Goal: Task Accomplishment & Management: Complete application form

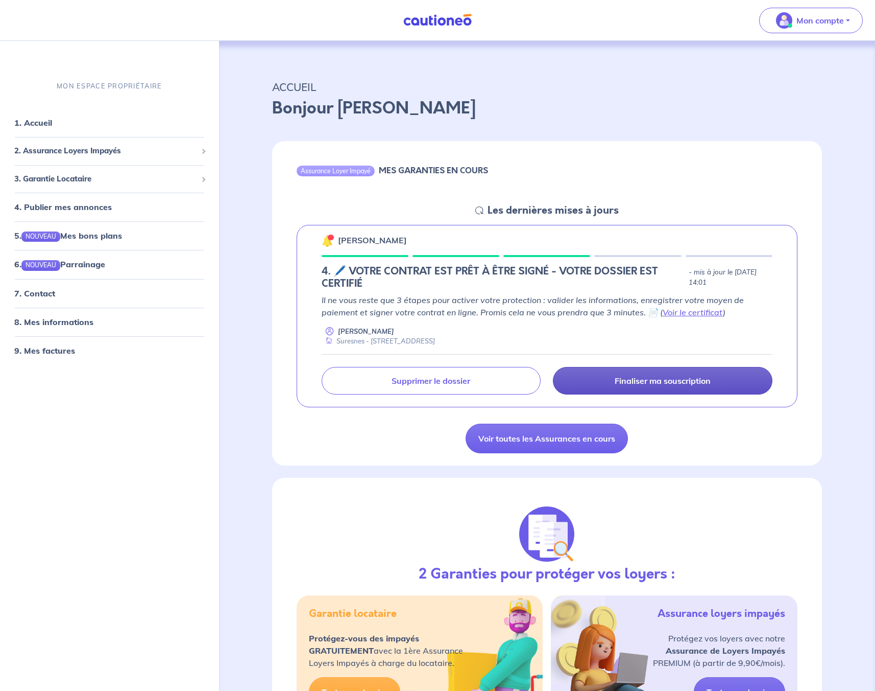
click at [680, 378] on p "Finaliser ma souscription" at bounding box center [663, 380] width 96 height 10
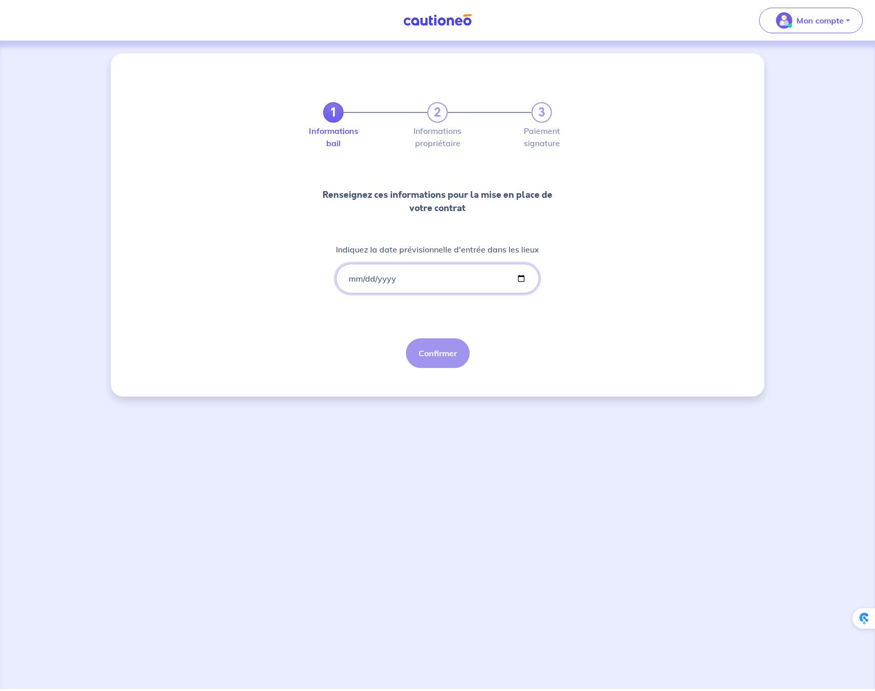
click at [358, 286] on input "Indiquez la date prévisionnelle d'entrée dans les lieux" at bounding box center [437, 279] width 203 height 30
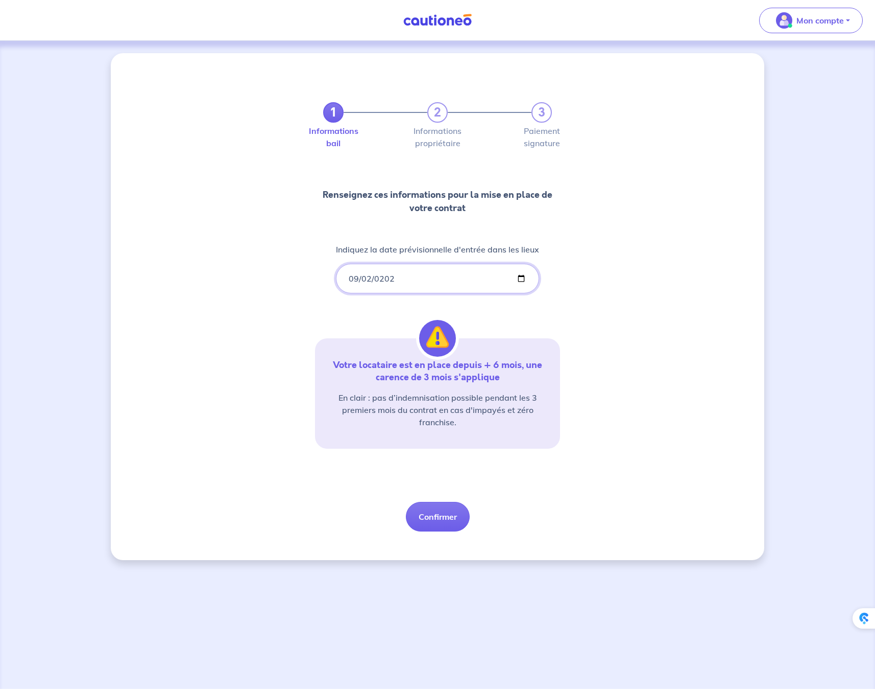
type input "[DATE]"
type input "[PHONE_NUMBER]"
type input "[DATE]"
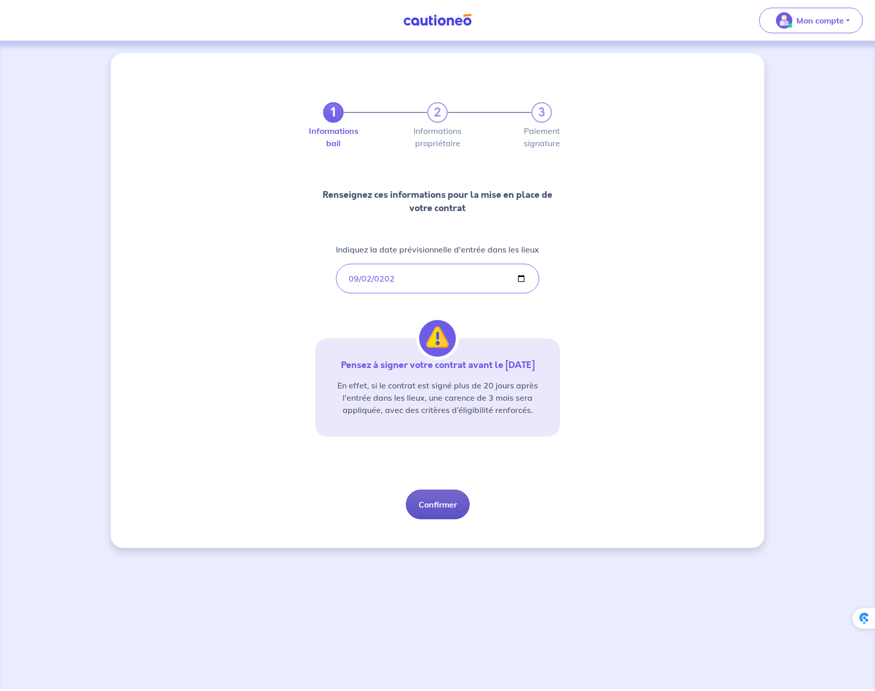
click at [443, 504] on button "Confirmer" at bounding box center [438, 504] width 64 height 30
select select "FR"
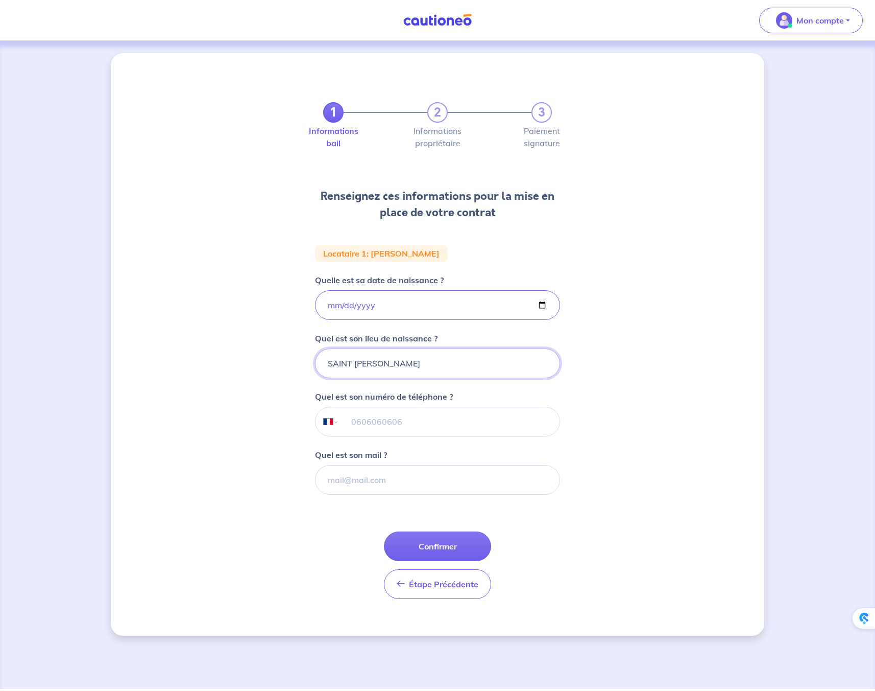
click at [428, 361] on input "SAINT [PERSON_NAME]" at bounding box center [437, 363] width 245 height 30
click at [646, 304] on div "1 2 3 Informations bail Informations propriétaire Paiement signature Renseignez…" at bounding box center [438, 344] width 654 height 582
click at [398, 425] on input "tel" at bounding box center [449, 421] width 221 height 29
type input "07 68 48 85 01"
click at [383, 484] on input "Quel est son mail ?" at bounding box center [437, 480] width 245 height 30
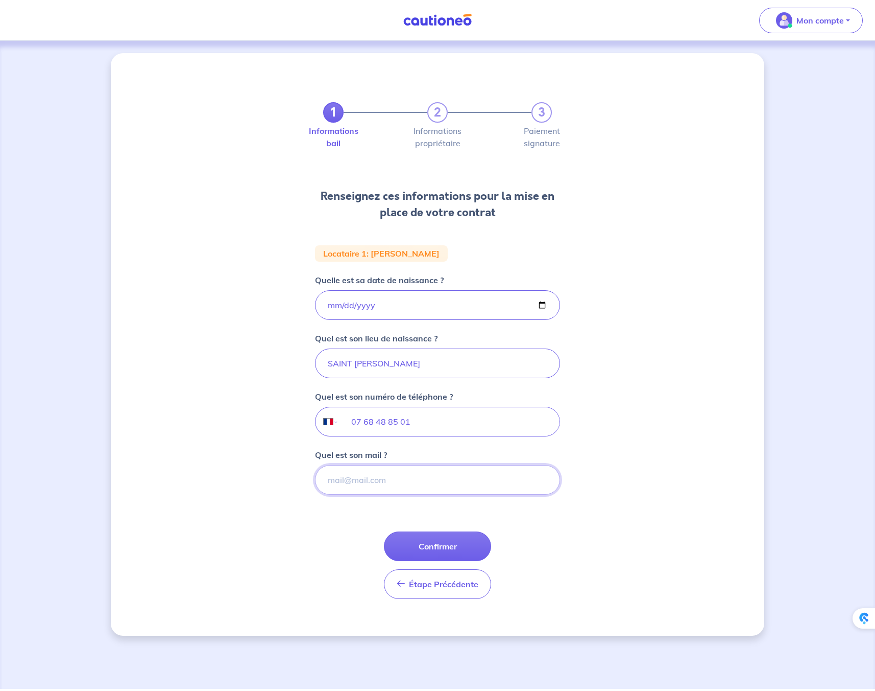
paste input "[PERSON_NAME][EMAIL_ADDRESS][DOMAIN_NAME]"
type input "[PERSON_NAME][EMAIL_ADDRESS][DOMAIN_NAME]"
click at [442, 550] on button "Confirmer" at bounding box center [437, 546] width 107 height 30
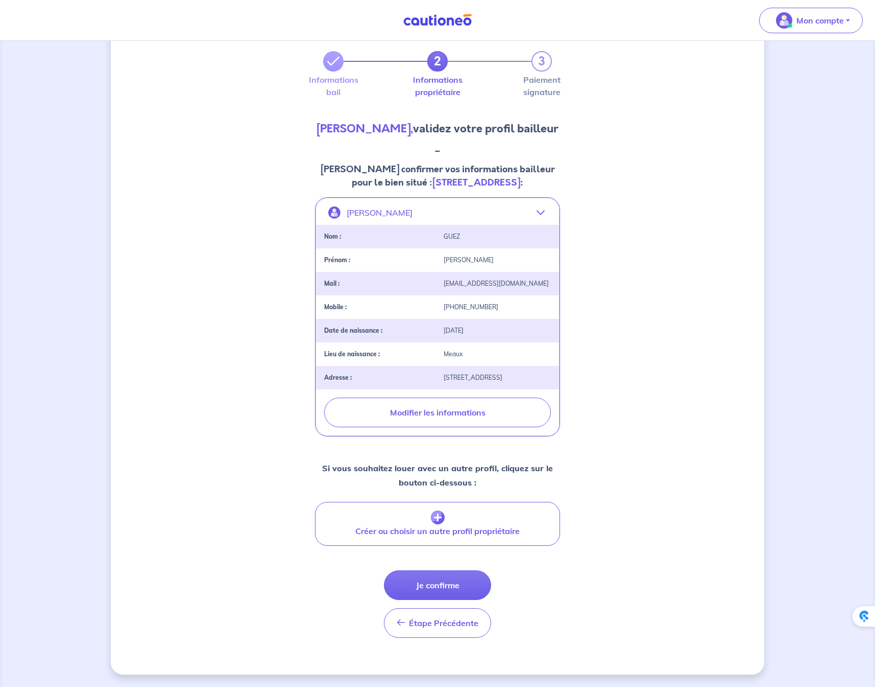
scroll to position [54, 0]
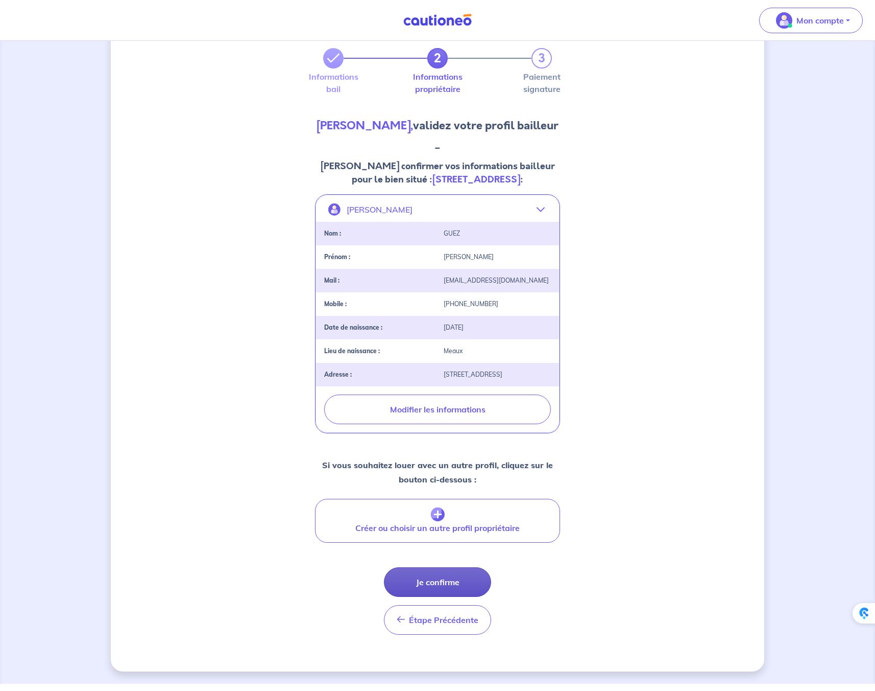
click at [448, 586] on button "Je confirme" at bounding box center [437, 582] width 107 height 30
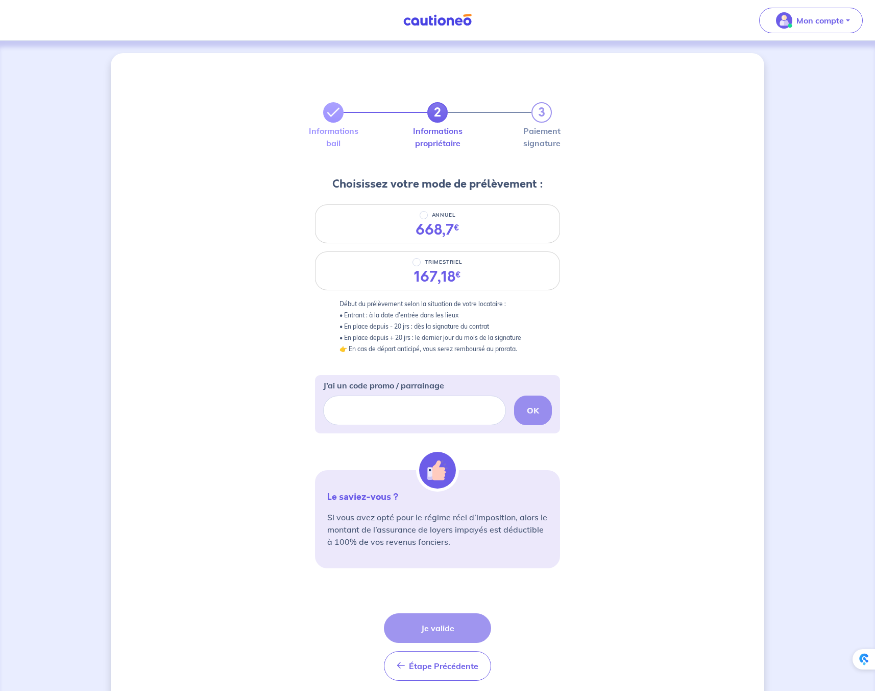
scroll to position [39, 0]
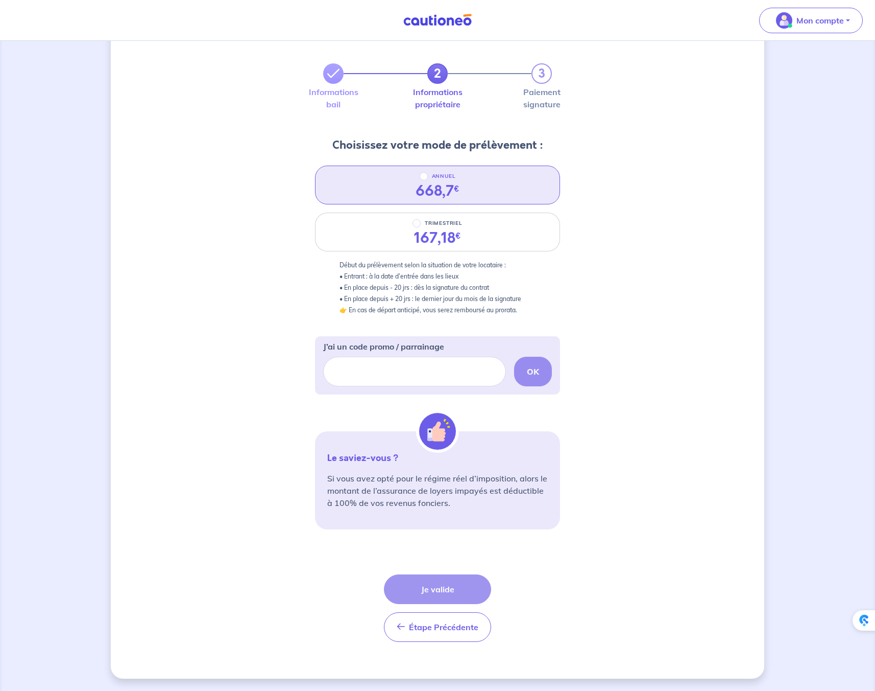
click at [425, 182] on div "668,7 €" at bounding box center [438, 190] width 44 height 17
radio input "true"
click at [449, 592] on button "Je valide" at bounding box center [437, 589] width 107 height 30
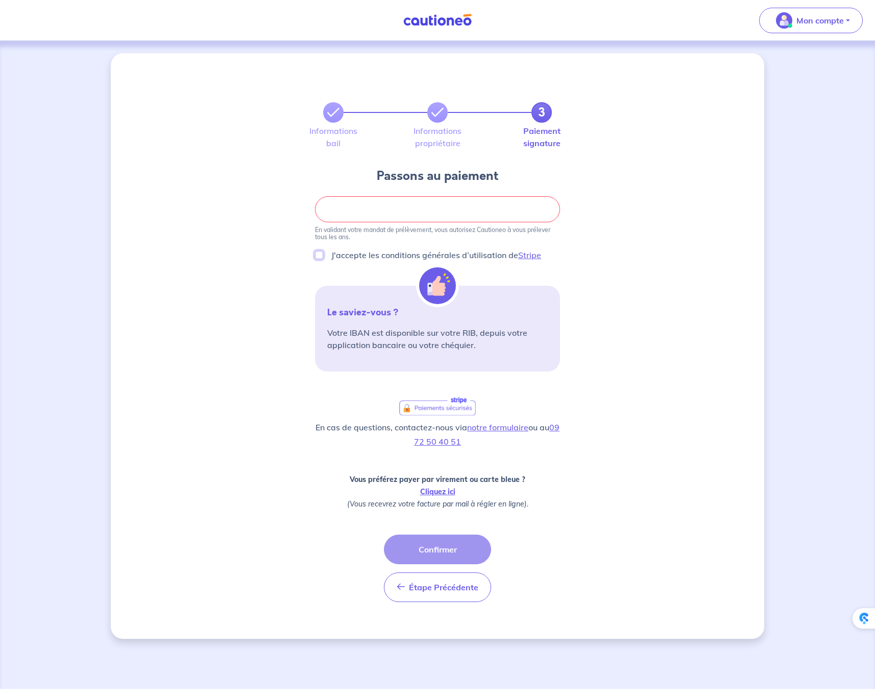
click at [321, 254] on input "J'accepte les conditions générales d’utilisation de Stripe" at bounding box center [319, 255] width 8 height 8
checkbox input "true"
click at [455, 555] on button "Confirmer" at bounding box center [437, 549] width 107 height 30
click at [430, 555] on button "Confirmer" at bounding box center [437, 549] width 107 height 30
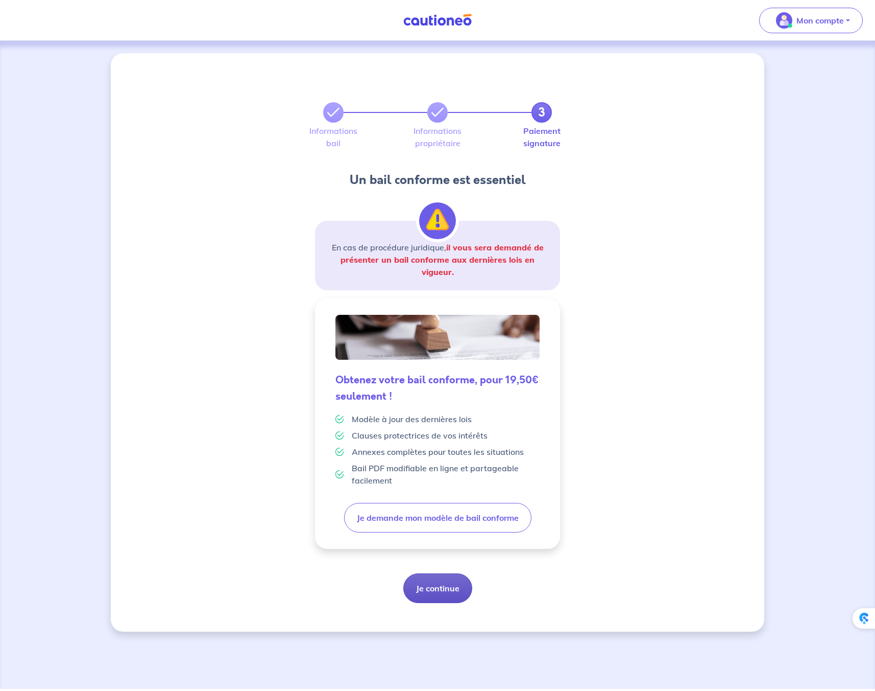
click at [436, 586] on button "Je continue" at bounding box center [437, 588] width 69 height 30
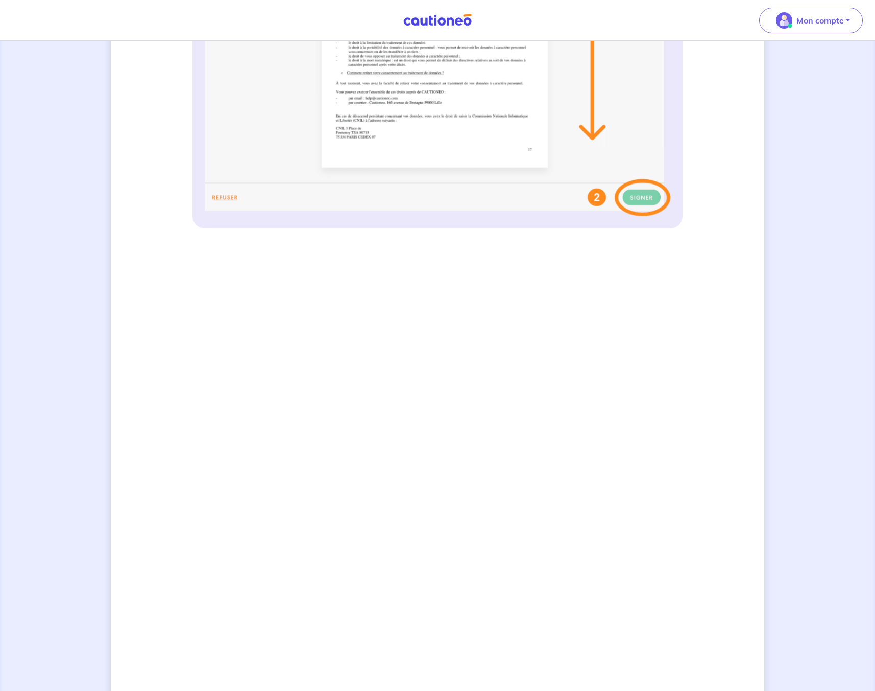
scroll to position [588, 0]
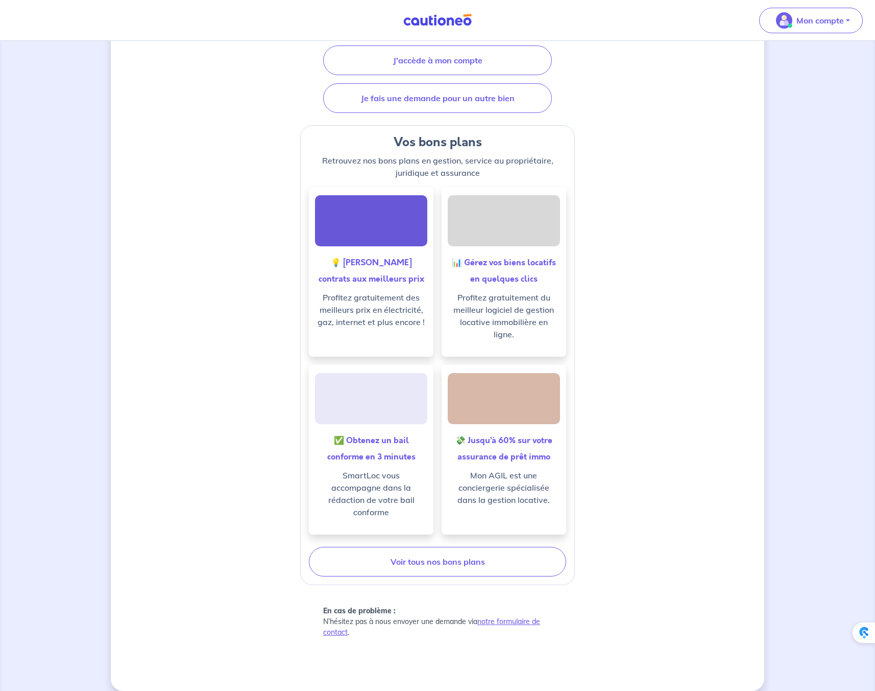
click at [456, 429] on div "💸 Jusqu’à 60% sur votre assurance de prêt immo Mon AGIL est une conciergerie sp…" at bounding box center [504, 479] width 125 height 110
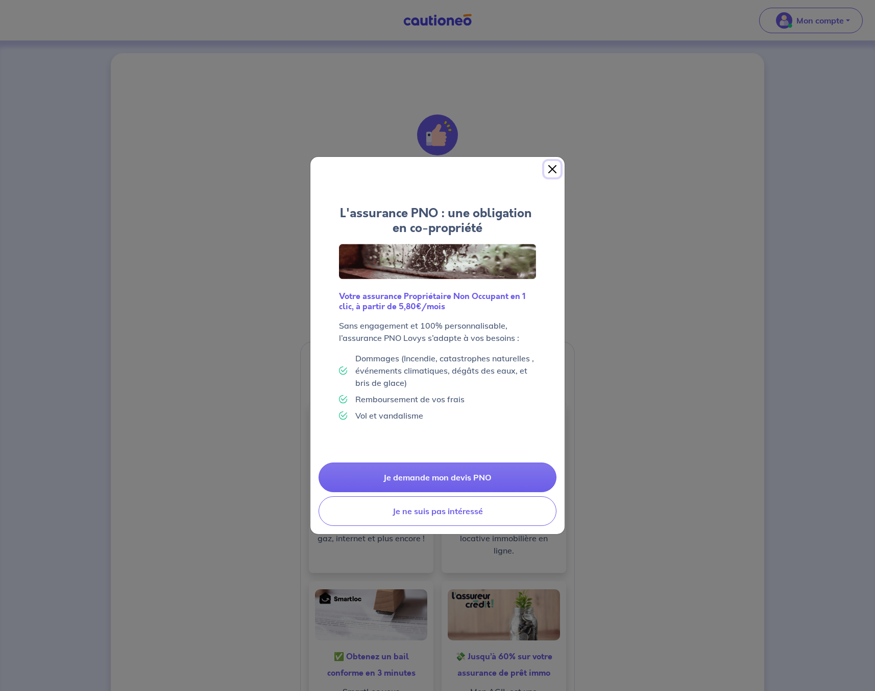
click at [553, 166] on button "Close" at bounding box center [552, 169] width 16 height 16
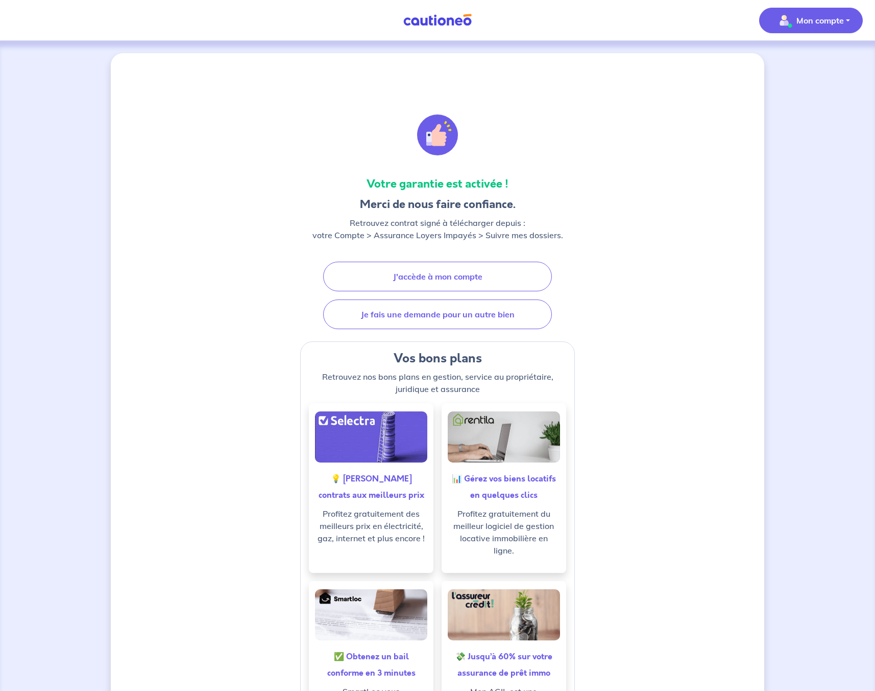
click at [820, 20] on p "Mon compte" at bounding box center [820, 20] width 47 height 12
click at [793, 67] on link "Mes informations" at bounding box center [801, 63] width 82 height 16
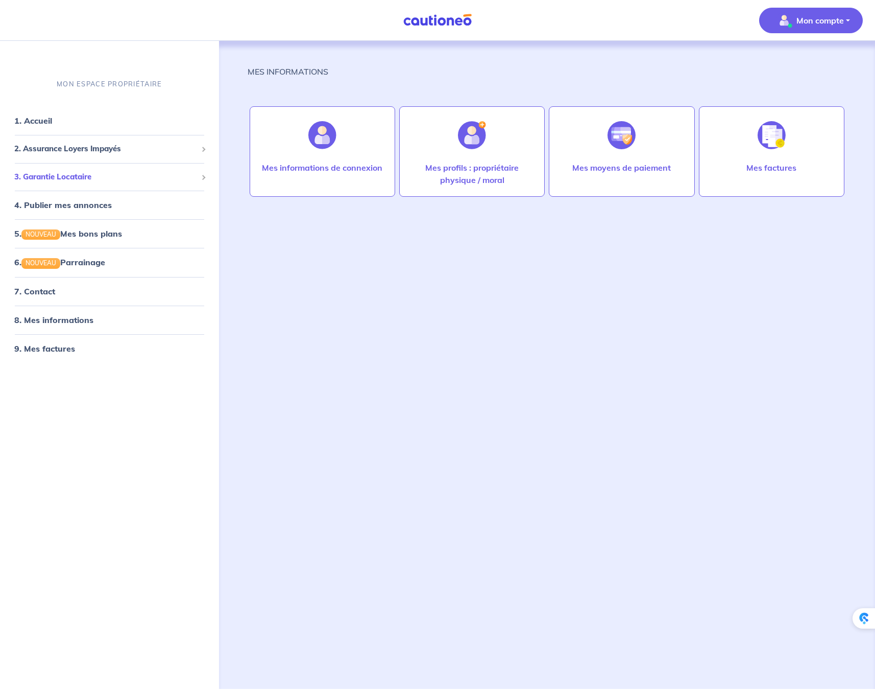
click at [74, 173] on span "3. Garantie Locataire" at bounding box center [105, 177] width 183 height 12
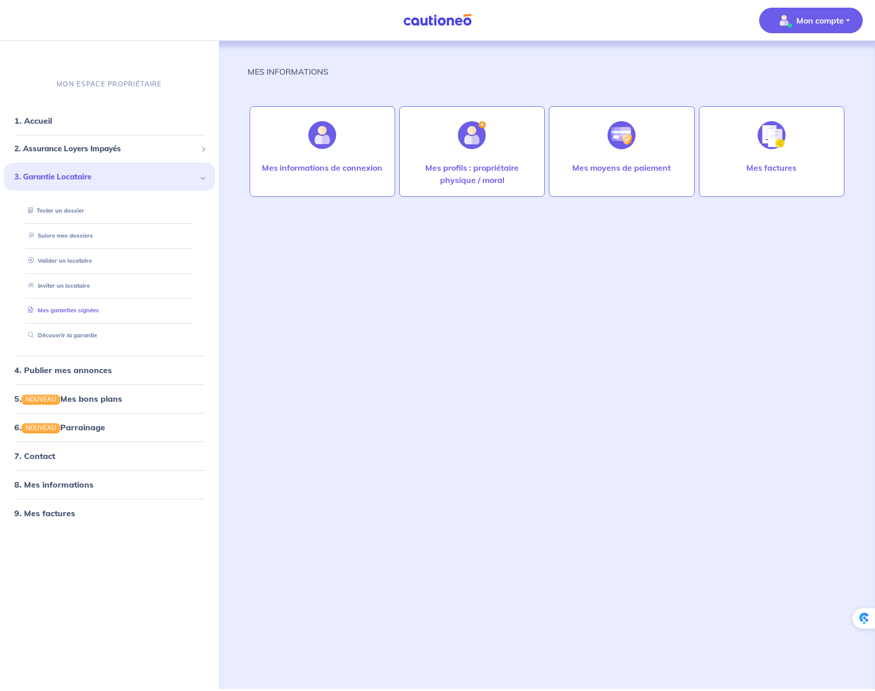
click at [81, 312] on link "Mes garanties signées" at bounding box center [61, 310] width 75 height 7
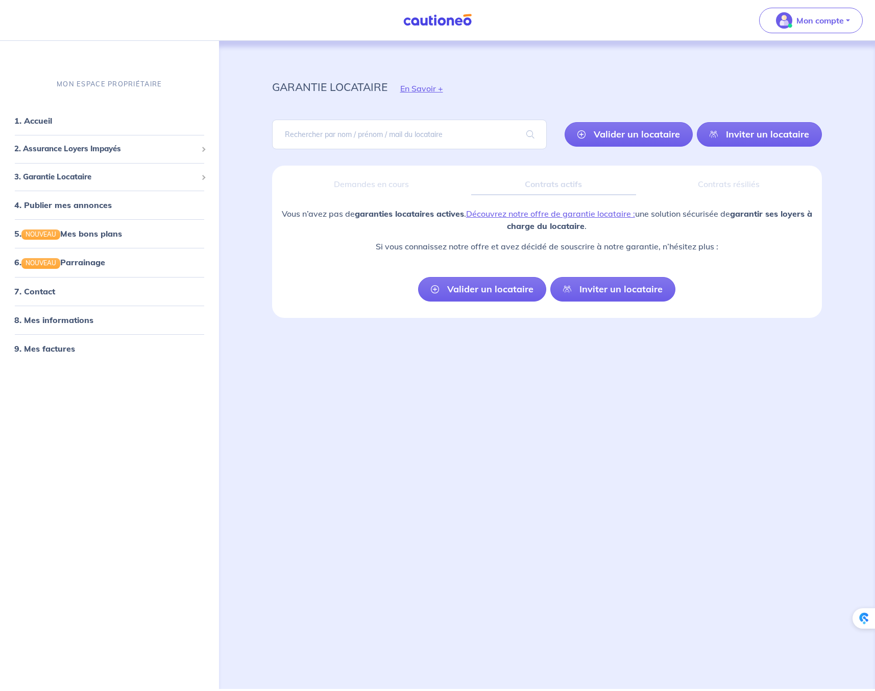
click at [710, 179] on div "Contrats résiliés" at bounding box center [730, 184] width 170 height 21
click at [86, 134] on li "1. Accueil" at bounding box center [109, 120] width 211 height 29
click at [44, 123] on link "1. Accueil" at bounding box center [32, 120] width 37 height 10
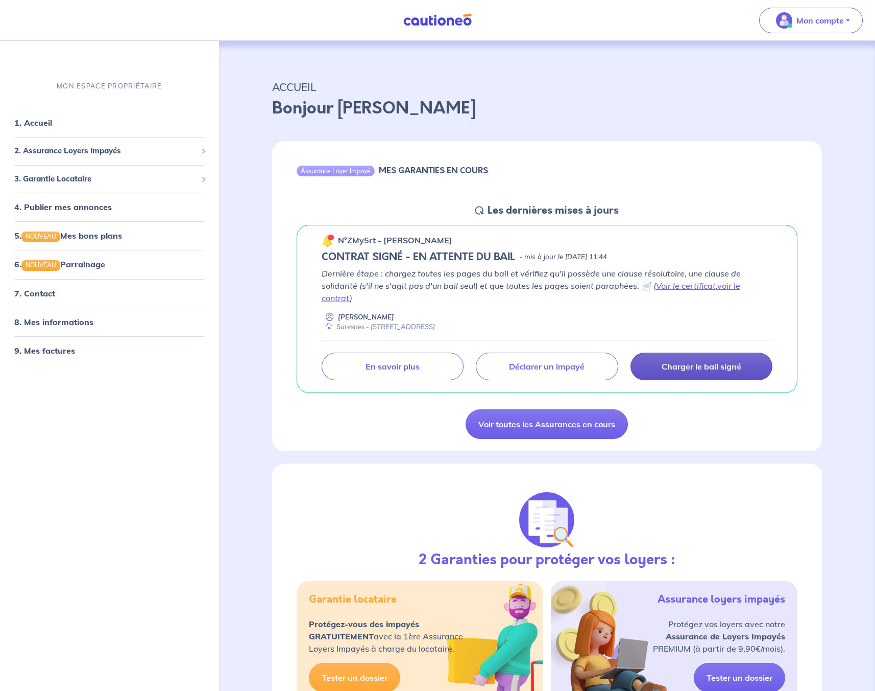
click at [683, 361] on p "Charger le bail signé" at bounding box center [702, 366] width 80 height 10
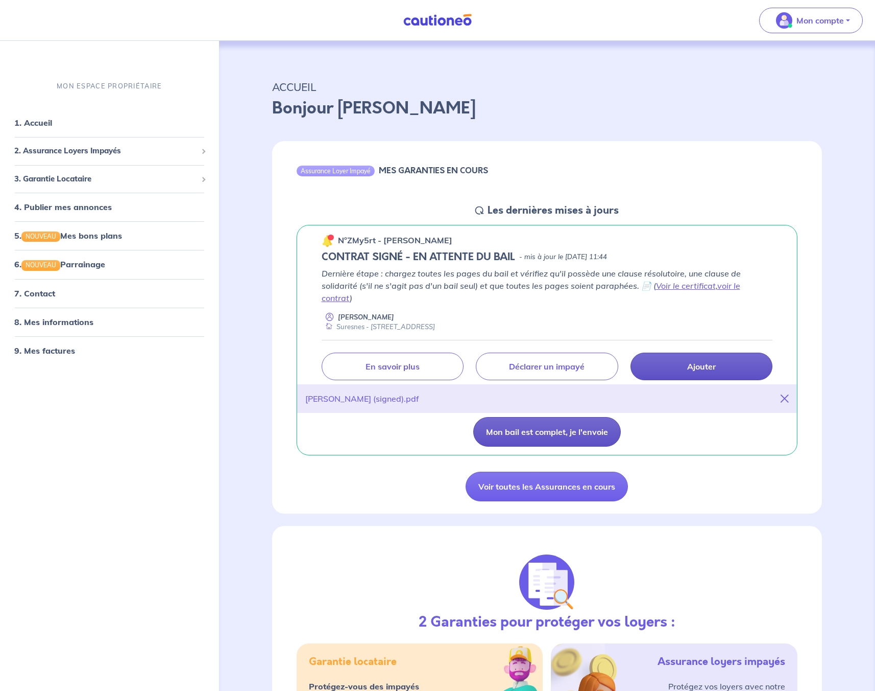
click at [532, 427] on button "Mon bail est complet, je l'envoie" at bounding box center [547, 432] width 148 height 30
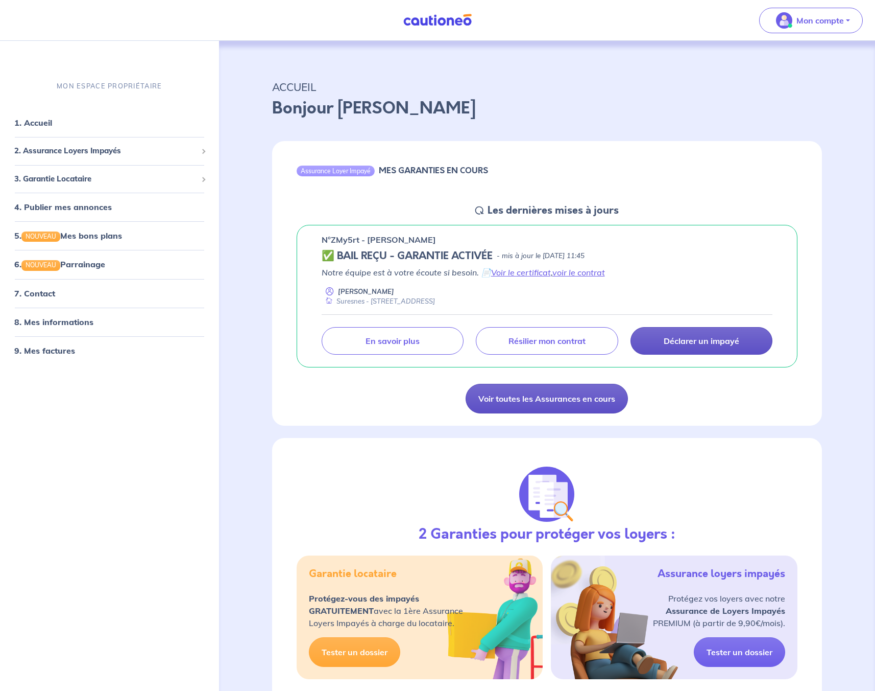
click at [530, 402] on link "Voir toutes les Assurances en cours" at bounding box center [547, 399] width 162 height 30
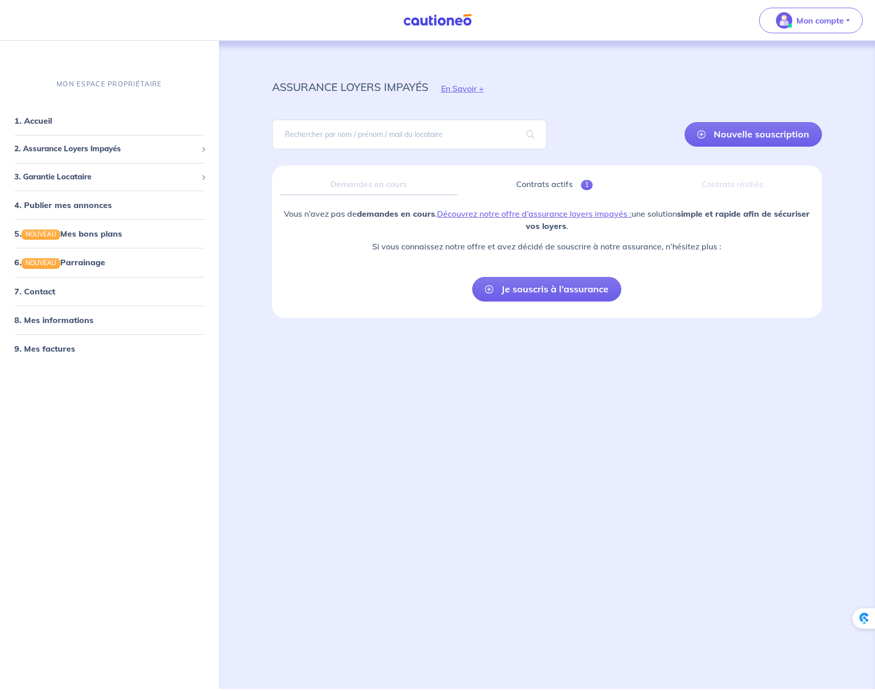
click at [358, 189] on div "Demandes en cours" at bounding box center [369, 184] width 178 height 21
click at [354, 182] on div "Demandes en cours" at bounding box center [369, 184] width 178 height 21
click at [725, 177] on div "Contrats résiliés" at bounding box center [732, 184] width 163 height 21
